Goal: Task Accomplishment & Management: Use online tool/utility

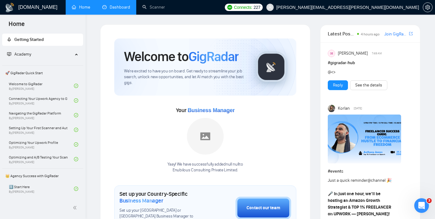
click at [112, 10] on link "Dashboard" at bounding box center [116, 7] width 28 height 5
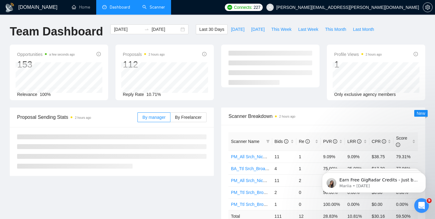
click at [148, 10] on link "Scanner" at bounding box center [153, 7] width 23 height 5
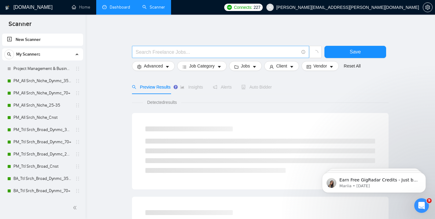
click at [201, 52] on input "text" at bounding box center [217, 52] width 163 height 8
paste input "Freelance Project Manager – Event Rental Business ([PERSON_NAME] Preferred)"
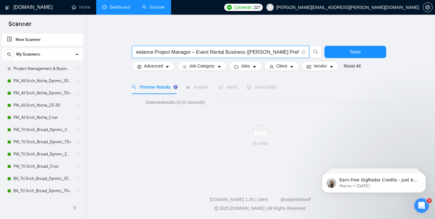
click at [218, 54] on input "Freelance Project Manager – Event Rental Business ([PERSON_NAME] Preferred)" at bounding box center [217, 52] width 163 height 8
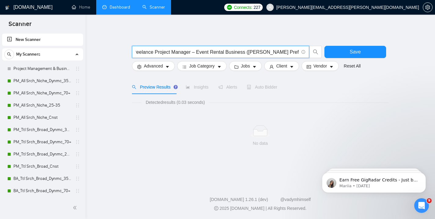
scroll to position [0, 0]
click at [200, 53] on input "Freelance Project Manager – Event Rental Business ([PERSON_NAME] Preferred)" at bounding box center [217, 52] width 163 height 8
drag, startPoint x: 196, startPoint y: 53, endPoint x: 318, endPoint y: 49, distance: 122.2
click at [318, 49] on span "Freelance Project Manager – Event Rental Business ([PERSON_NAME] Preferred)" at bounding box center [227, 52] width 190 height 12
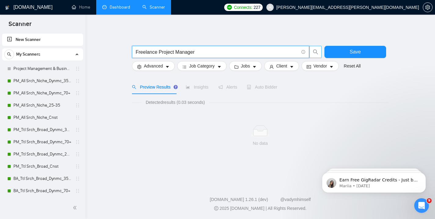
scroll to position [0, 0]
type input "Freelance Project Manager"
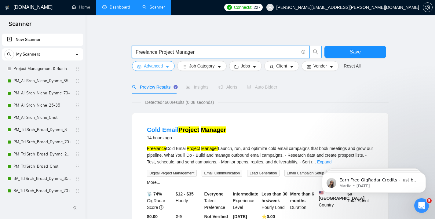
click at [165, 70] on button "Advanced" at bounding box center [153, 66] width 43 height 10
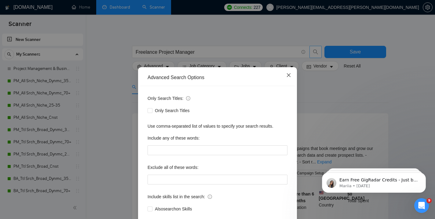
click at [291, 76] on span "Close" at bounding box center [288, 75] width 16 height 16
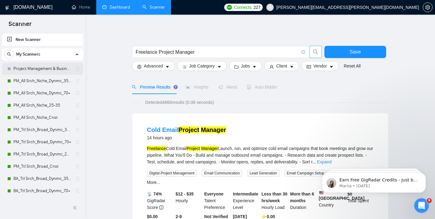
click at [50, 71] on link "Project Management & Business Analysis" at bounding box center [42, 69] width 58 height 12
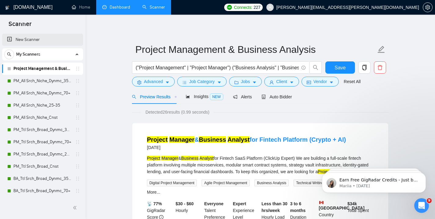
click at [29, 42] on link "New Scanner" at bounding box center [42, 40] width 71 height 12
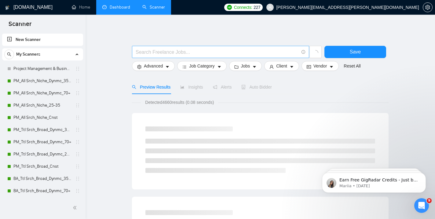
click at [173, 50] on input "text" at bounding box center [217, 52] width 163 height 8
paste input "Freelance Project Manager – Event Rental Business ([PERSON_NAME] Preferred)"
click at [191, 52] on input "Freelance Project Manager – Event Rental Business ([PERSON_NAME] Preferred)" at bounding box center [217, 52] width 163 height 8
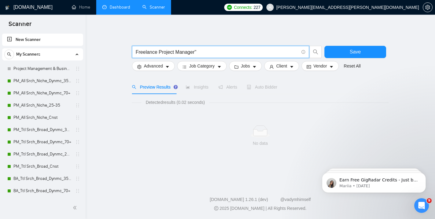
scroll to position [0, 0]
click at [144, 50] on input "Freelance Project Manager"" at bounding box center [217, 52] width 163 height 8
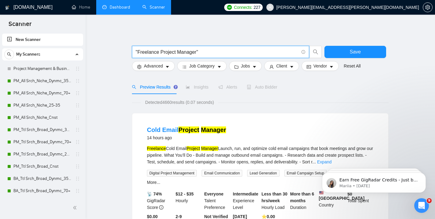
type input ""Freelance Project Manager""
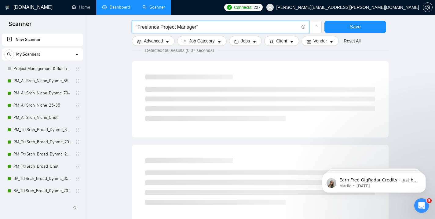
scroll to position [34, 0]
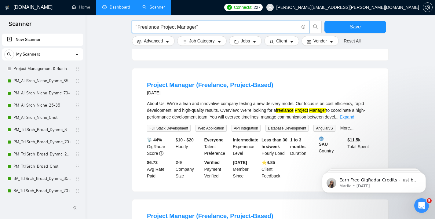
click at [232, 120] on div "About Us: We’re a lean and innovative company testing a new delivery model. Our…" at bounding box center [260, 110] width 227 height 20
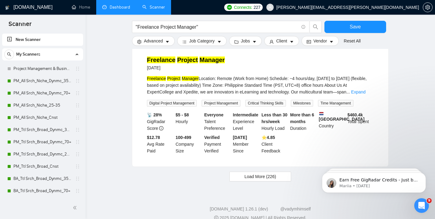
scroll to position [642, 0]
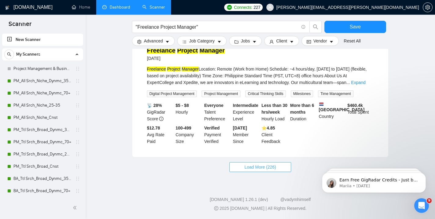
click at [245, 166] on span "Load More (226)" at bounding box center [260, 167] width 32 height 7
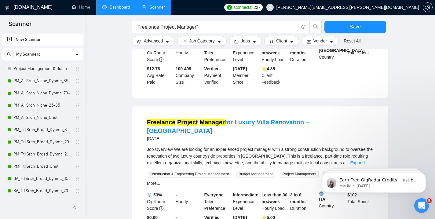
scroll to position [553, 0]
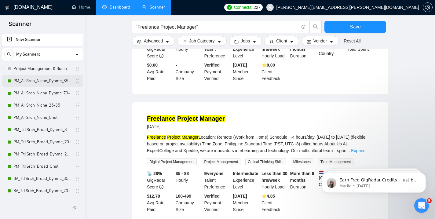
click at [43, 83] on link "PM_All Srch_Niche_Dynmc_35-70" at bounding box center [42, 81] width 58 height 12
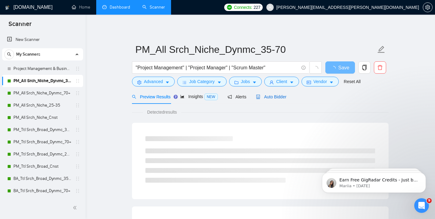
click at [271, 97] on span "Auto Bidder" at bounding box center [271, 96] width 30 height 5
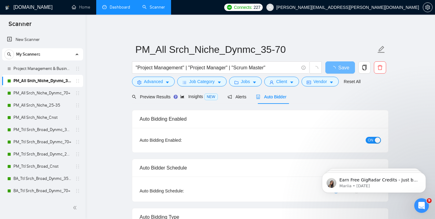
checkbox input "true"
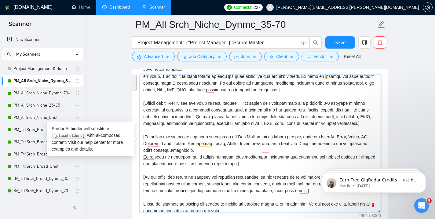
scroll to position [111, 0]
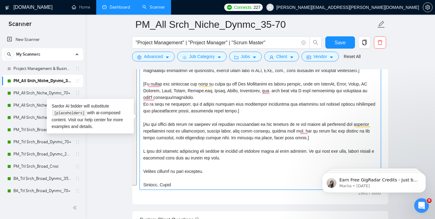
drag, startPoint x: 143, startPoint y: 80, endPoint x: 189, endPoint y: 185, distance: 115.0
click at [189, 185] on textarea "Cover letter template:" at bounding box center [260, 120] width 241 height 137
